Goal: Task Accomplishment & Management: Manage account settings

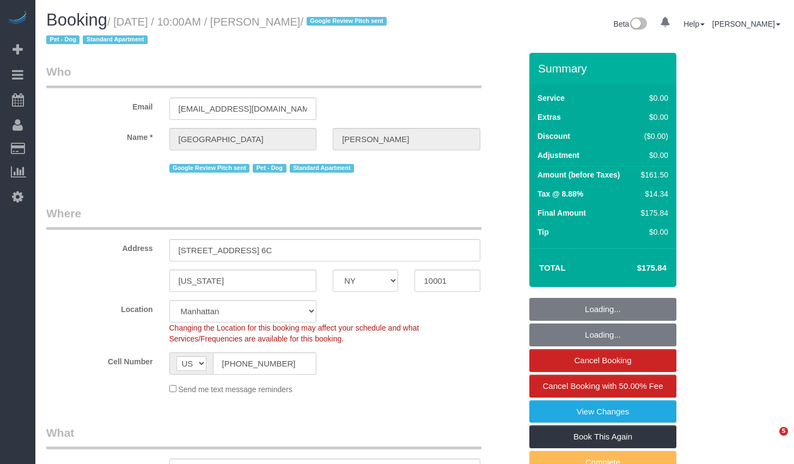
select select "NY"
select select "object:830"
select select "string:stripe-pm_1Oe5Vq4VGloSiKo7A6D1LOqR"
select select "2"
select select "spot1"
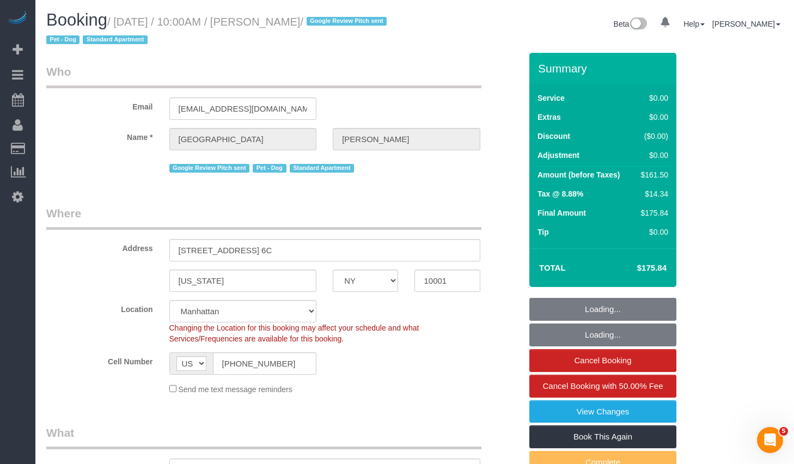
select select "number:57"
select select "number:75"
select select "number:13"
select select "number:6"
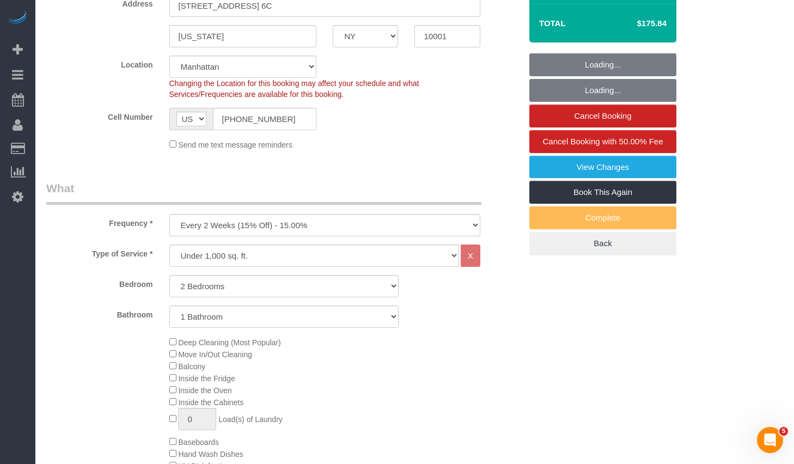
select select "object:1086"
select select "2"
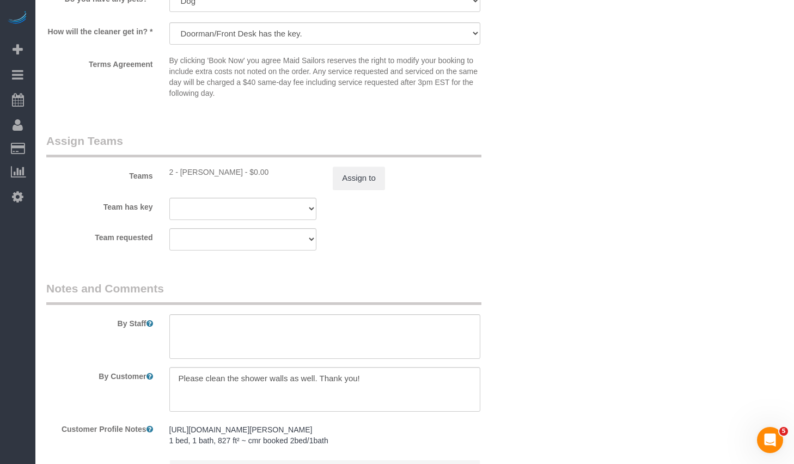
scroll to position [1470, 0]
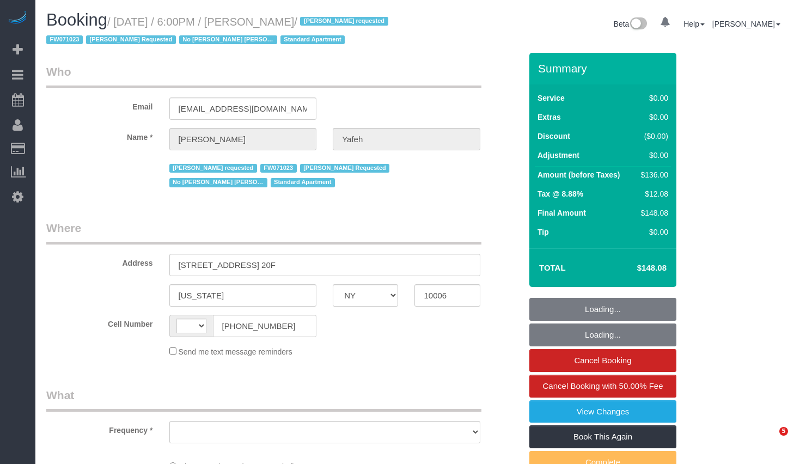
select select "NY"
select select "string:[GEOGRAPHIC_DATA]"
select select "object:834"
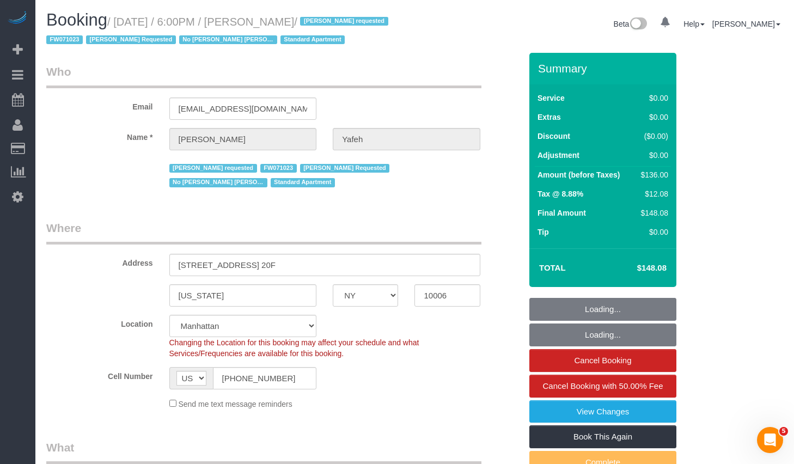
select select "string:stripe-pm_1LhCGS4VGloSiKo7RmU5mcP3"
select select "spot1"
select select "number:58"
select select "number:72"
select select "number:15"
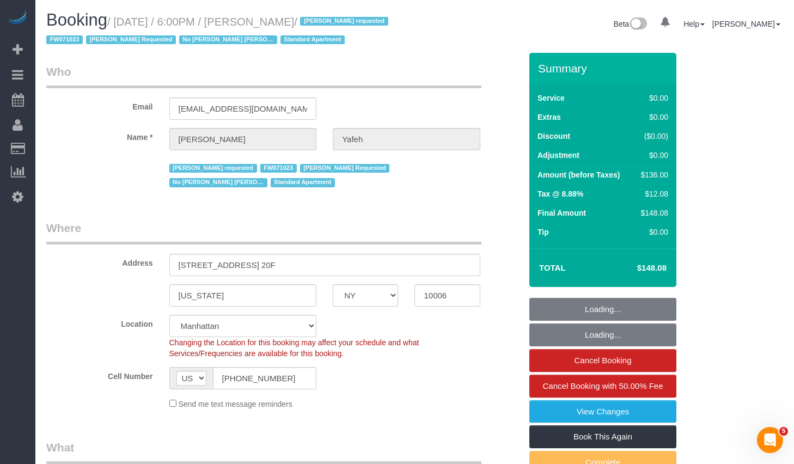
select select "number:6"
select select "1"
select select "object:1094"
select select "1"
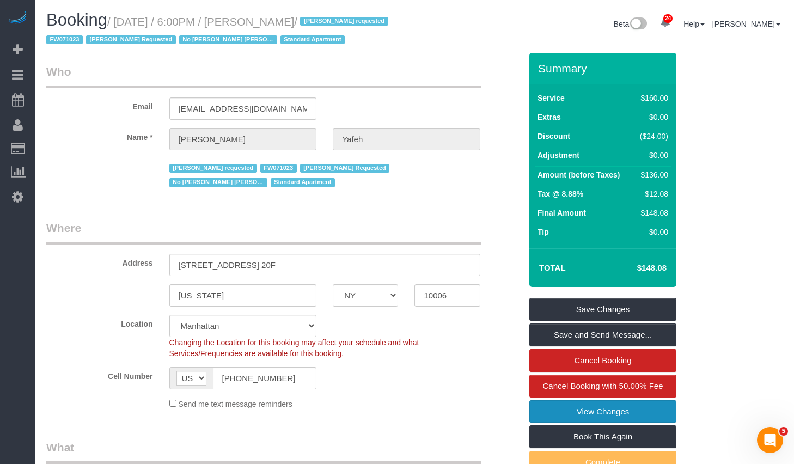
click at [560, 413] on link "View Changes" at bounding box center [603, 411] width 147 height 23
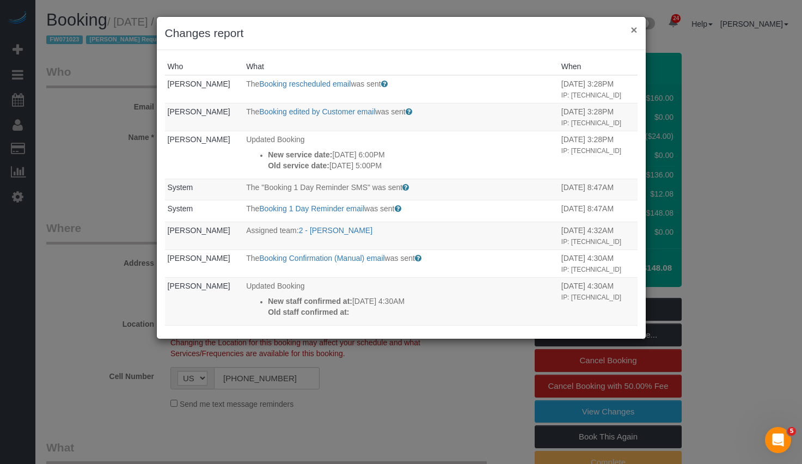
click at [635, 32] on button "×" at bounding box center [634, 29] width 7 height 11
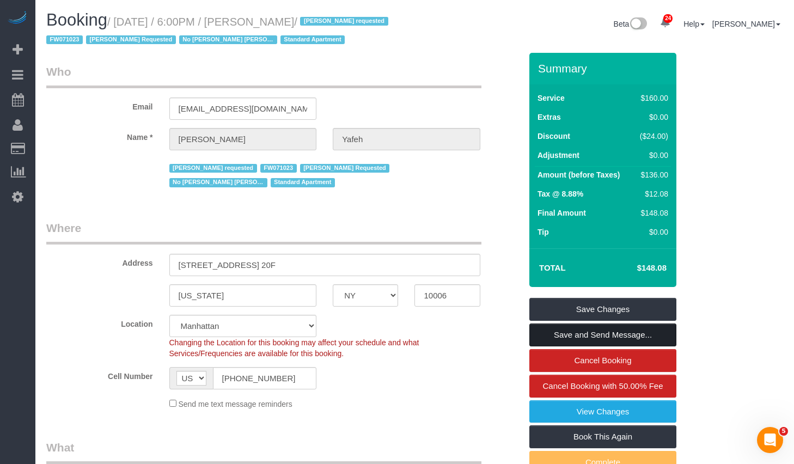
click at [585, 336] on link "Save and Send Message..." at bounding box center [603, 335] width 147 height 23
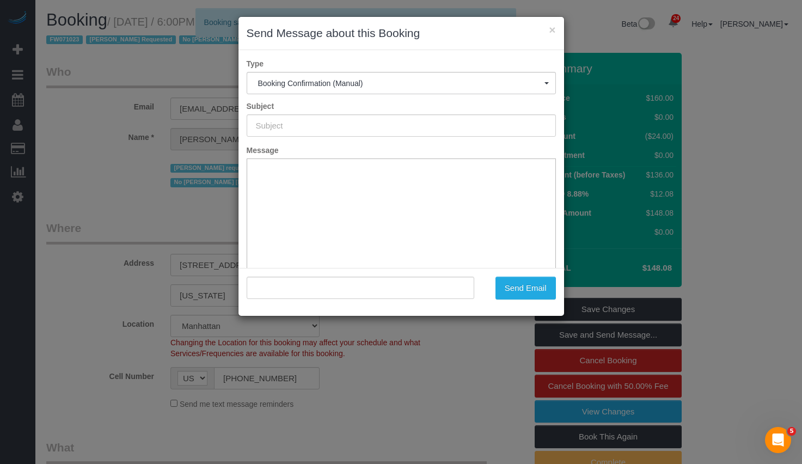
scroll to position [80, 0]
type input "Cleaning Confirmed for 09/23/2025 at 6:00pm"
type input ""Stephanie Yafeh" <stephanieyafeh@gmail.com>"
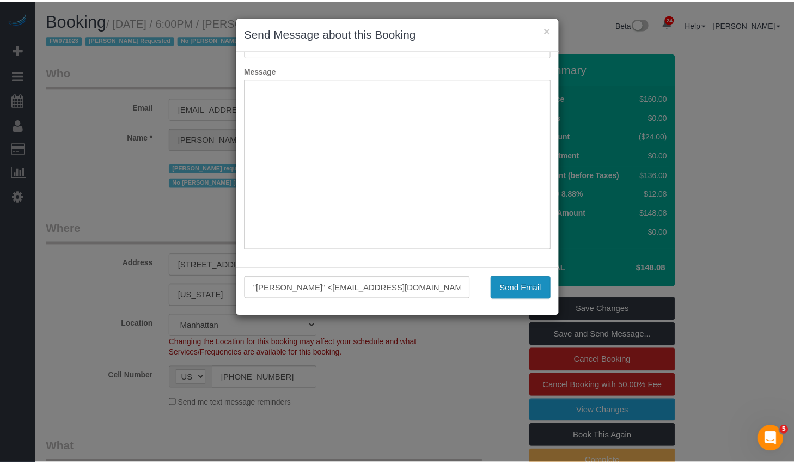
scroll to position [0, 0]
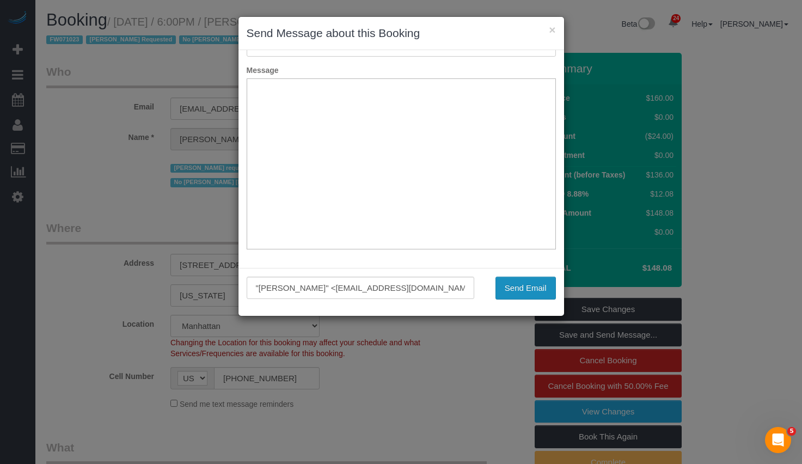
click at [528, 287] on button "Send Email" at bounding box center [526, 288] width 60 height 23
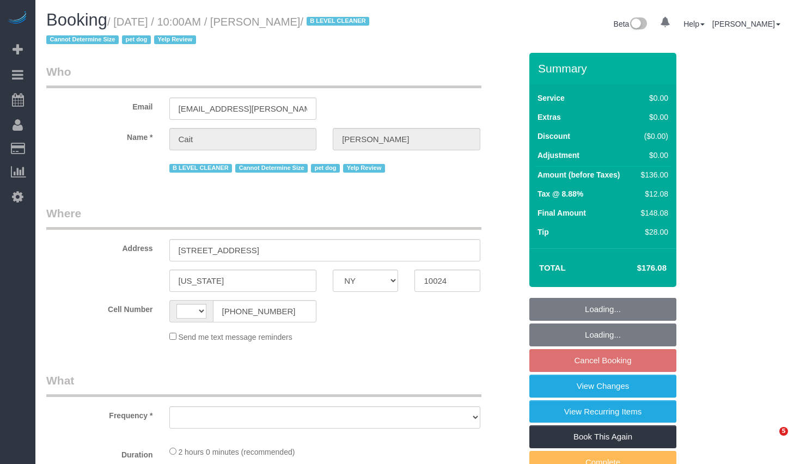
select select "NY"
select select "string:[GEOGRAPHIC_DATA]"
select select "string:stripe-pm_1PtyBH4VGloSiKo7pgkIsidZ"
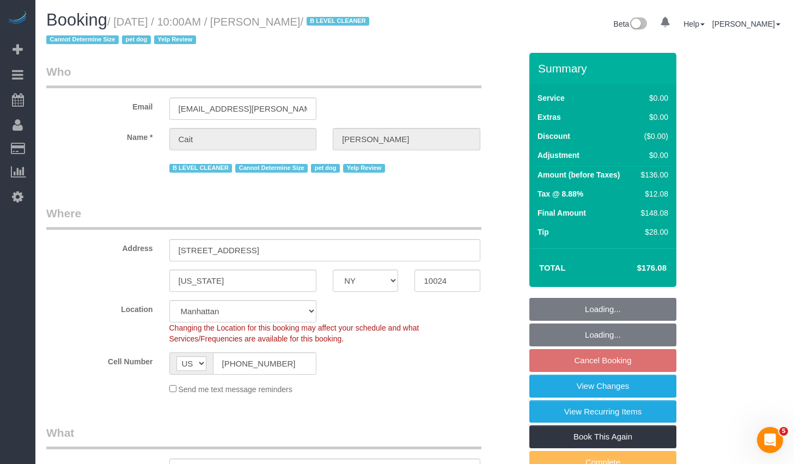
select select "object:828"
select select "1"
select select "number:89"
select select "number:90"
select select "number:13"
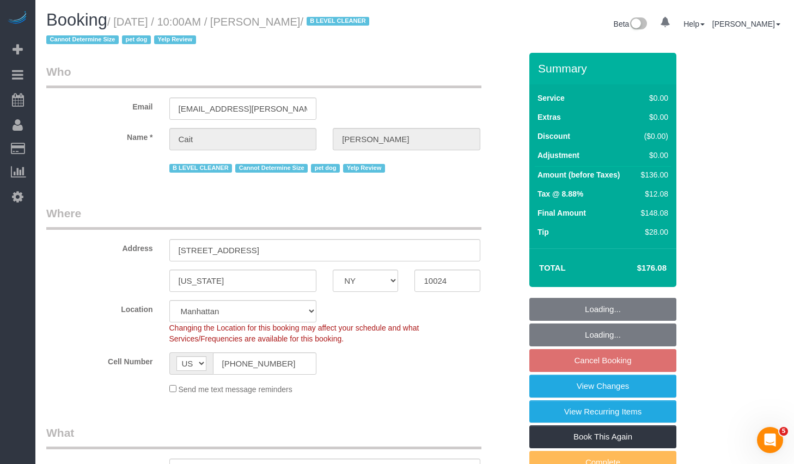
select select "number:6"
select select "object:1521"
select select "spot3"
select select "1"
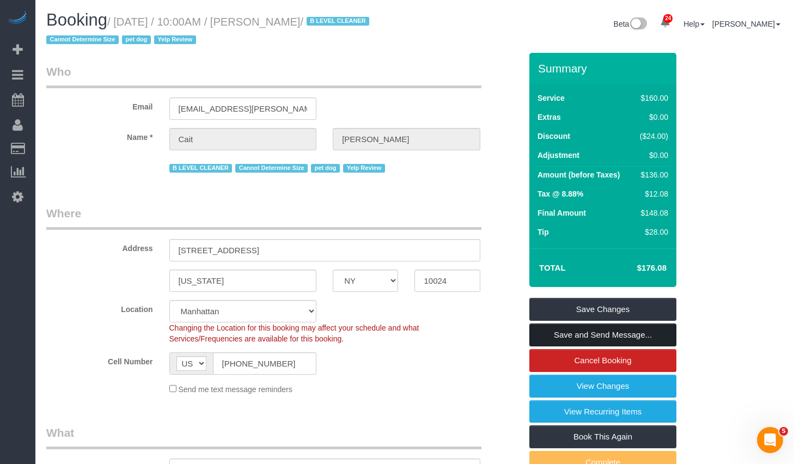
click at [576, 336] on link "Save and Send Message..." at bounding box center [603, 335] width 147 height 23
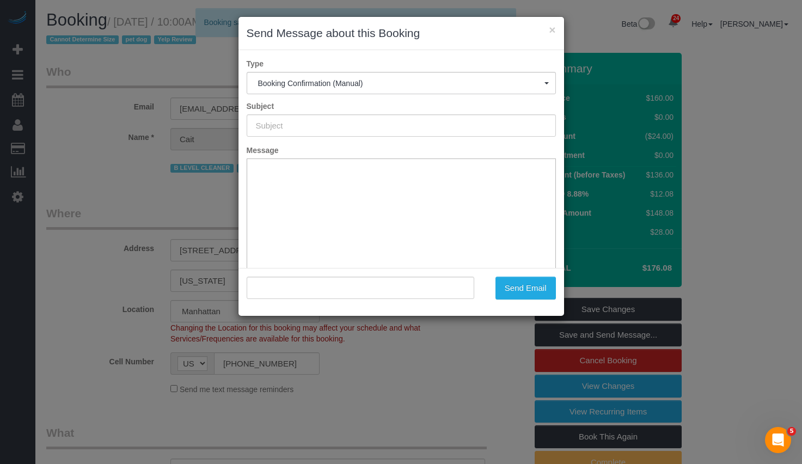
scroll to position [80, 0]
type input "Cleaning Confirmed for [DATE] 10:00am"
type input ""[PERSON_NAME]" <[PERSON_NAME][EMAIL_ADDRESS][PERSON_NAME][DOMAIN_NAME]>"
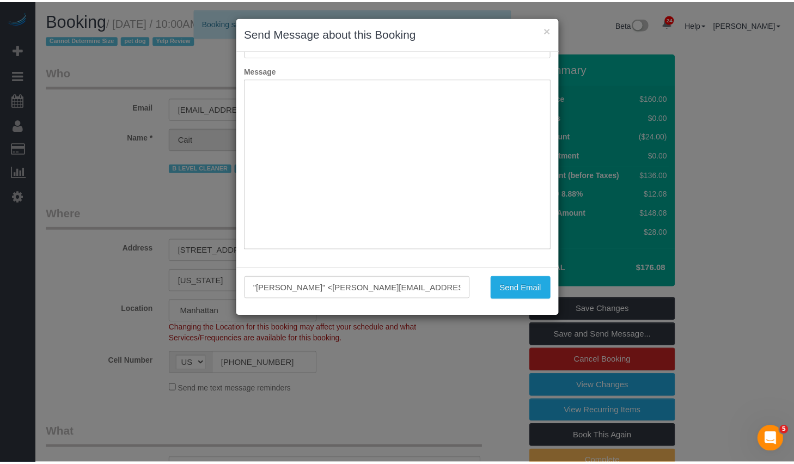
scroll to position [0, 0]
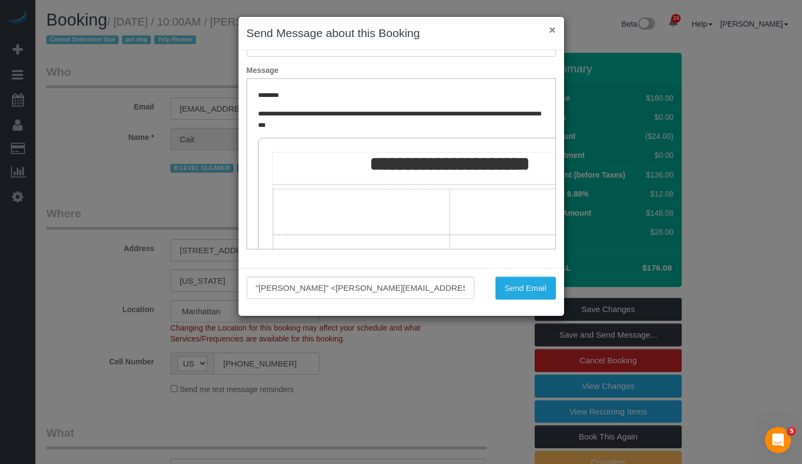
click at [554, 32] on button "×" at bounding box center [552, 29] width 7 height 11
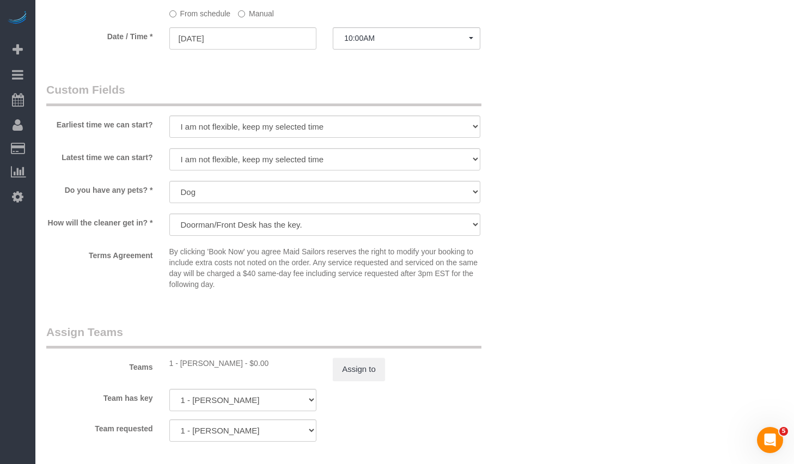
scroll to position [1170, 0]
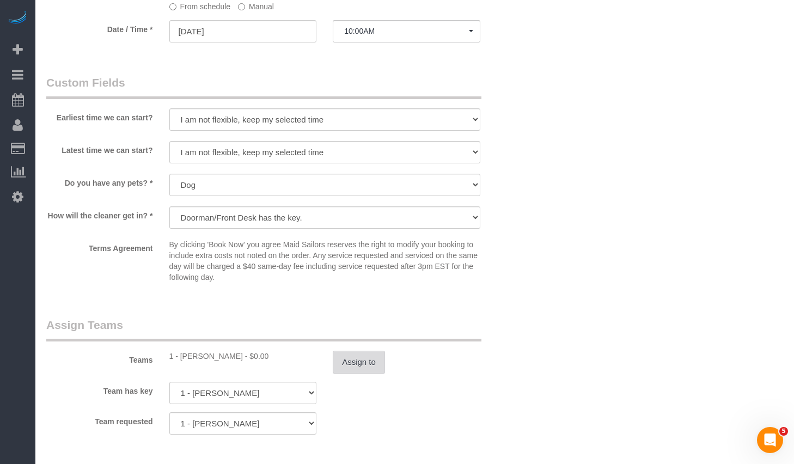
click at [358, 366] on button "Assign to" at bounding box center [359, 362] width 52 height 23
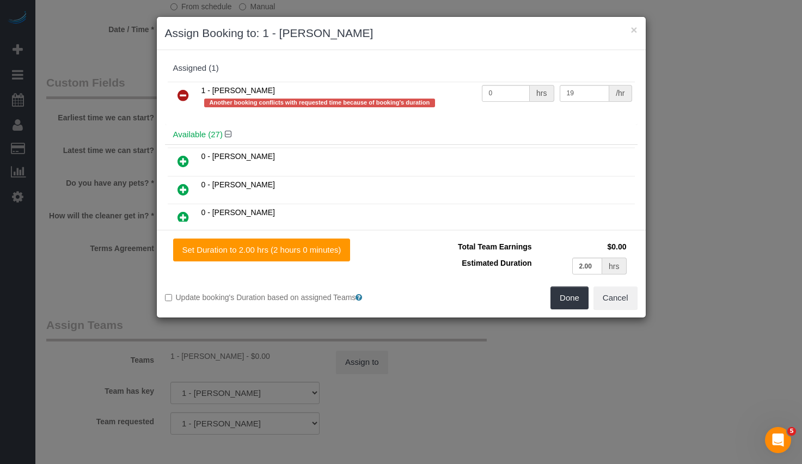
click at [181, 100] on icon at bounding box center [183, 95] width 11 height 13
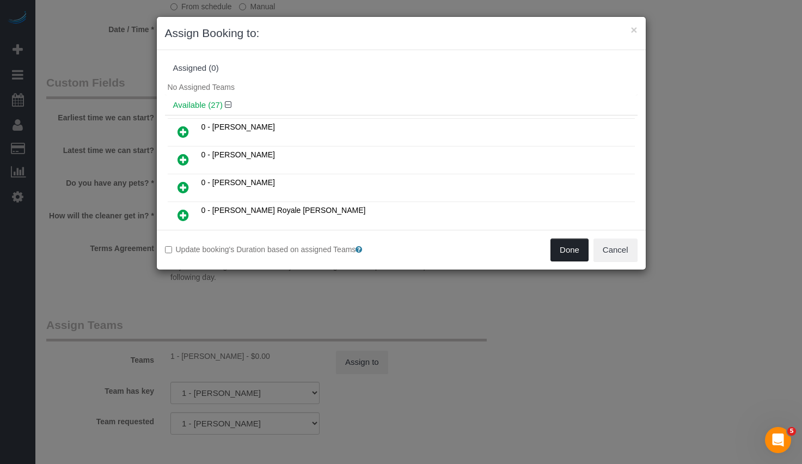
click at [582, 254] on button "Done" at bounding box center [570, 250] width 38 height 23
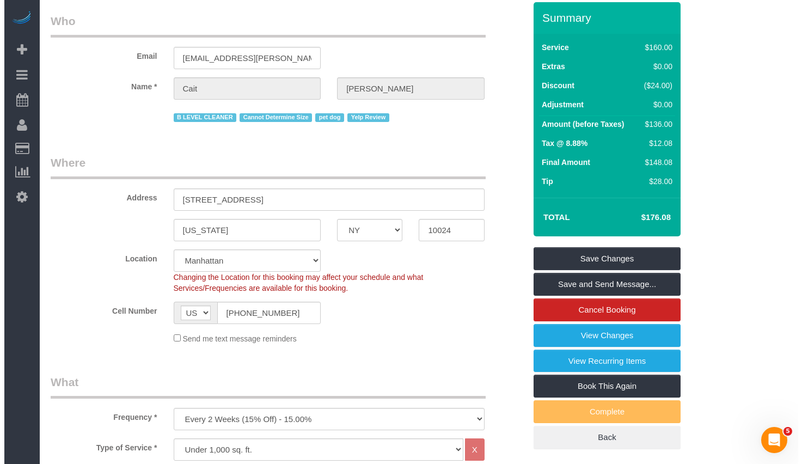
scroll to position [0, 0]
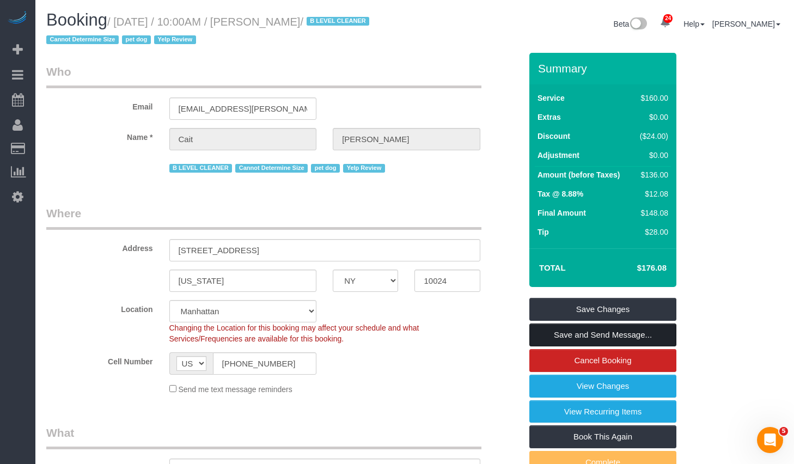
click at [586, 337] on link "Save and Send Message..." at bounding box center [603, 335] width 147 height 23
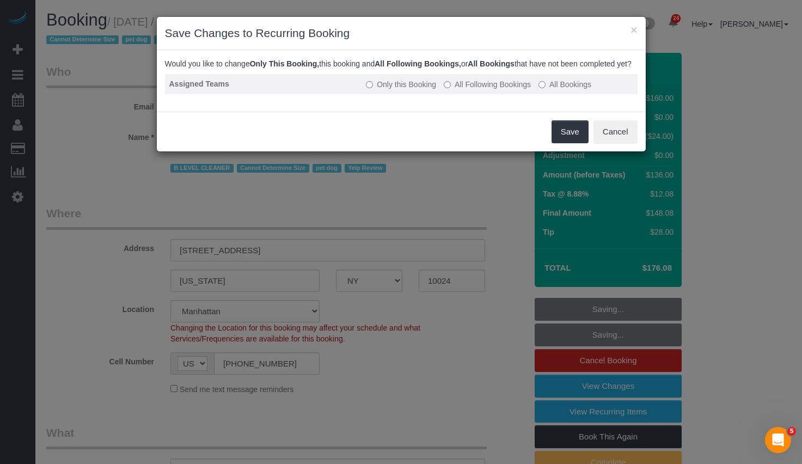
click at [481, 90] on label "All Following Bookings" at bounding box center [487, 84] width 87 height 11
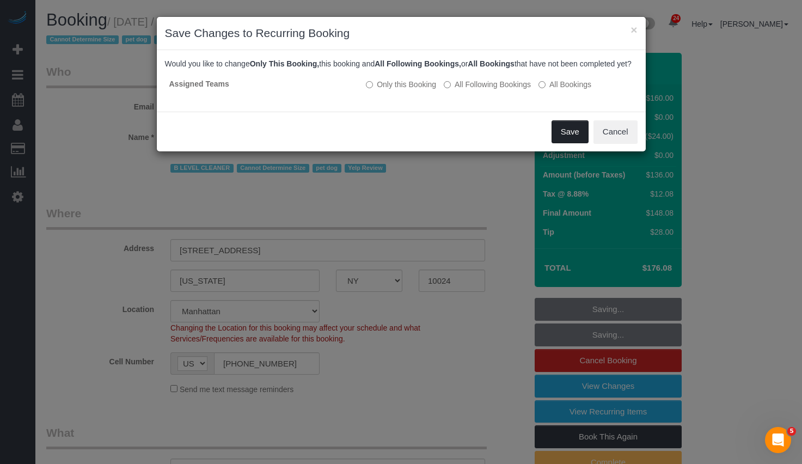
click at [574, 143] on button "Save" at bounding box center [570, 131] width 37 height 23
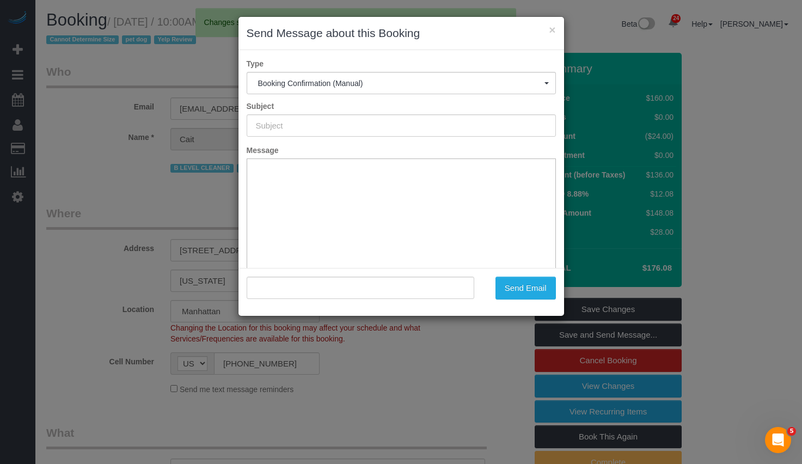
type input "Cleaning Confirmed for [DATE] 10:00am"
type input ""[PERSON_NAME]" <[PERSON_NAME][EMAIL_ADDRESS][PERSON_NAME][DOMAIN_NAME]>"
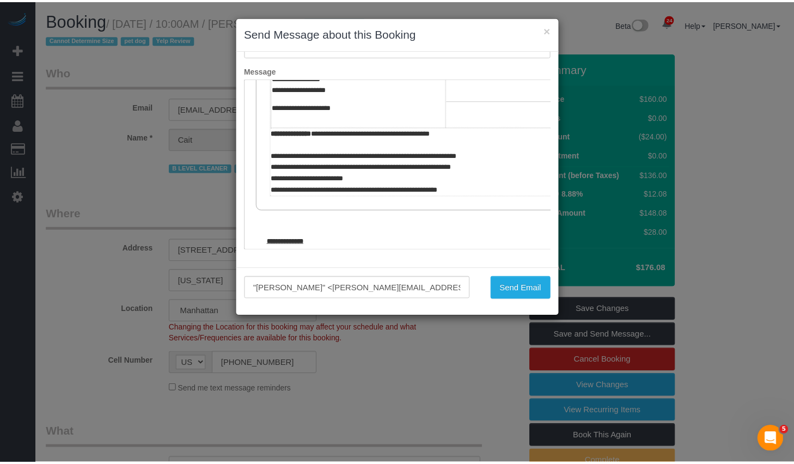
scroll to position [518, 0]
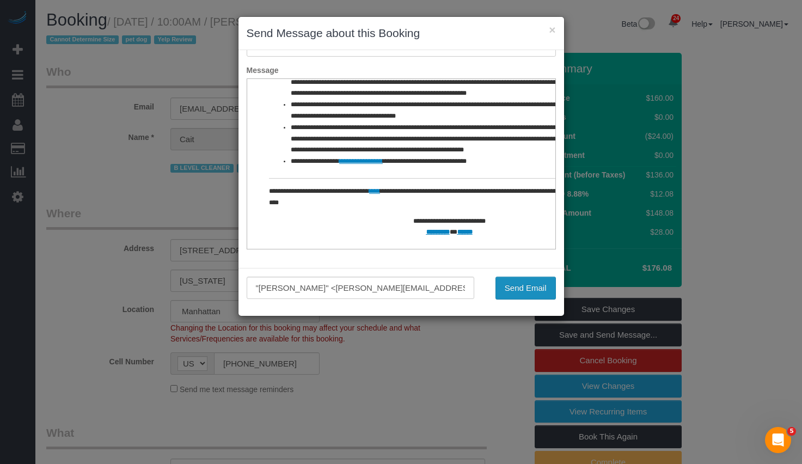
click at [512, 296] on button "Send Email" at bounding box center [526, 288] width 60 height 23
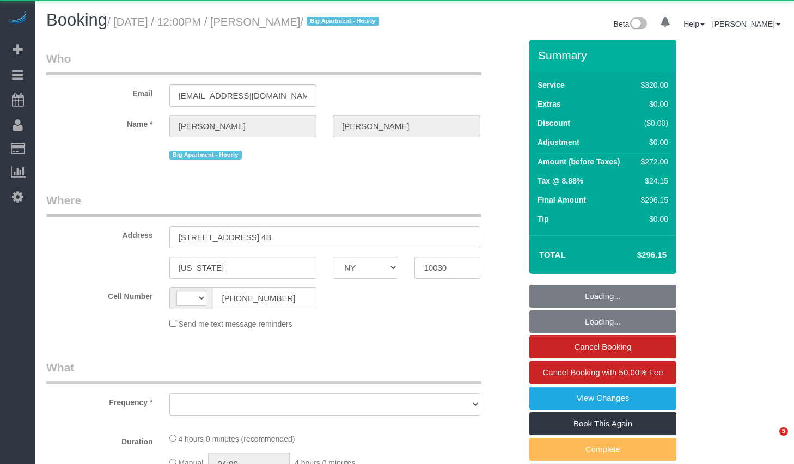
select select "NY"
select select "string:[GEOGRAPHIC_DATA]"
select select "object:816"
select select "number:89"
select select "number:90"
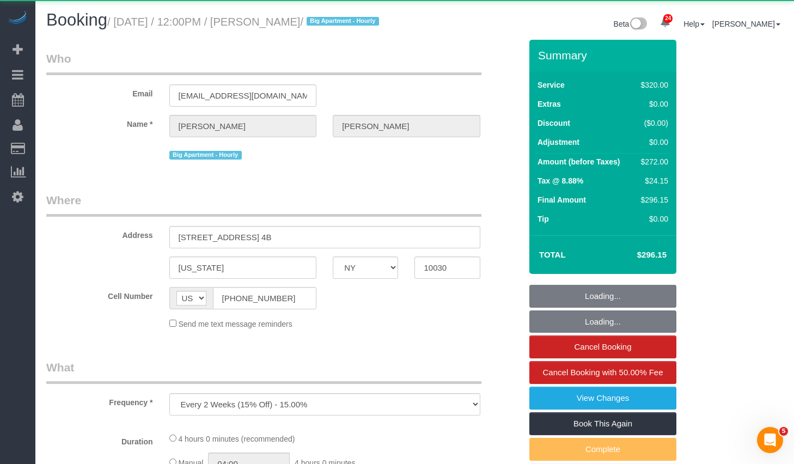
select select "number:15"
select select "number:5"
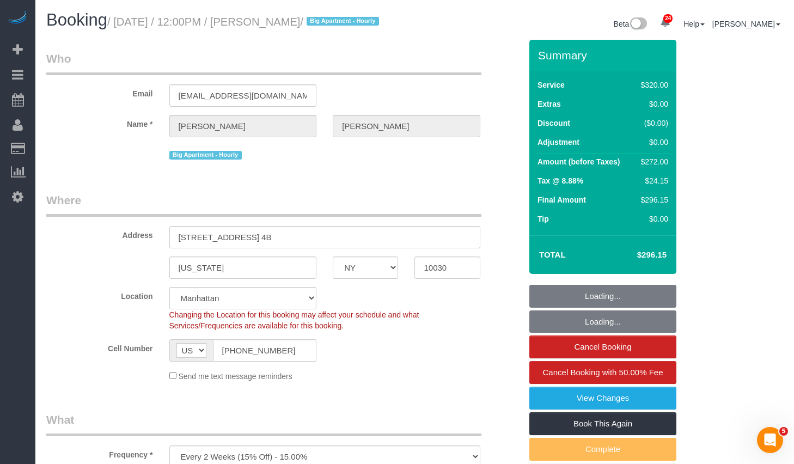
select select "string:stripe-pm_1Rf2gy4VGloSiKo7S6Ideuvg"
select select "240"
select select "spot1"
select select "object:1489"
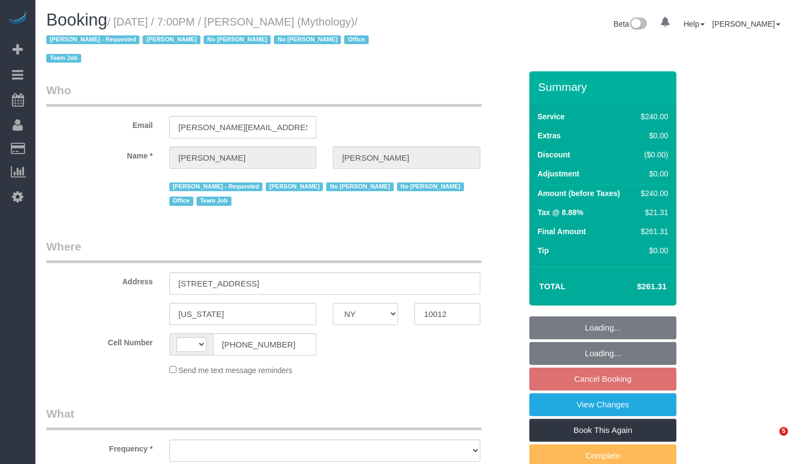
select select "NY"
select select "string:[GEOGRAPHIC_DATA]"
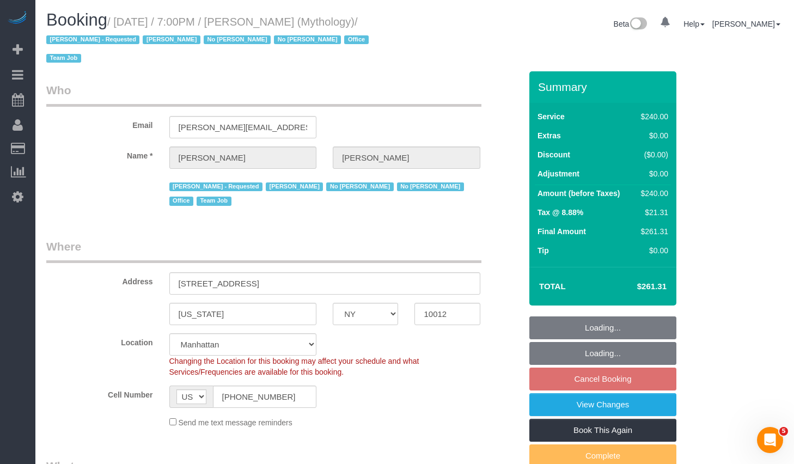
select select "object:1300"
select select "string:stripe-card_1F0CXe4VGloSiKo7V7BiKmvB"
select select "2"
select select "120"
select select "number:89"
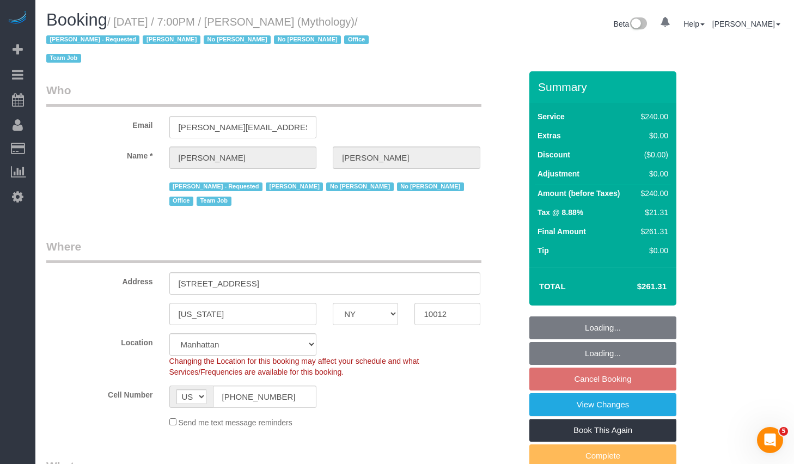
select select "number:90"
select select "number:15"
select select "number:7"
select select "spot1"
select select "object:1744"
